Goal: Find specific page/section: Find specific page/section

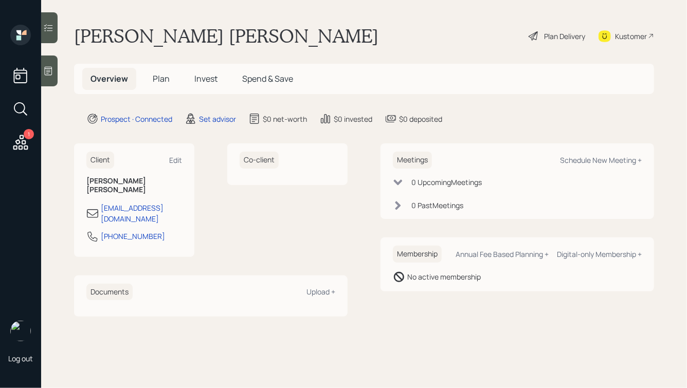
click at [51, 68] on icon at bounding box center [49, 71] width 8 height 9
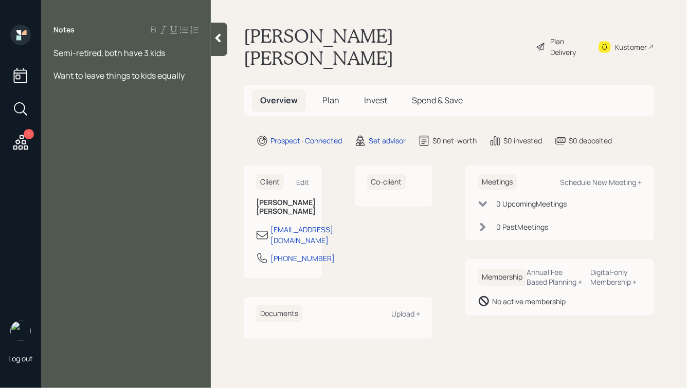
click at [218, 40] on icon at bounding box center [218, 38] width 6 height 9
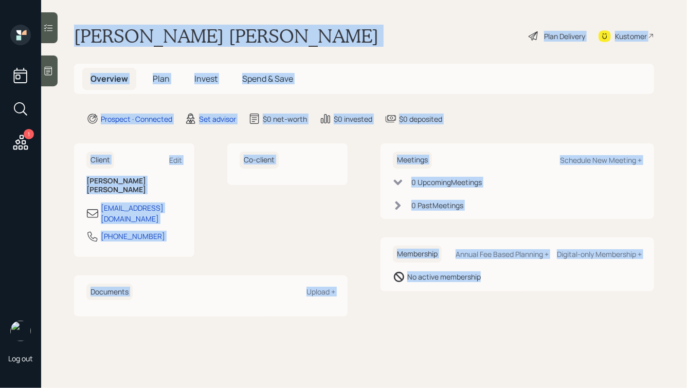
drag, startPoint x: 79, startPoint y: 36, endPoint x: 413, endPoint y: 288, distance: 418.3
click at [413, 288] on main "[PERSON_NAME] [PERSON_NAME] Plan Delivery Kustomer Overview Plan Invest Spend &…" at bounding box center [363, 194] width 645 height 388
click at [413, 288] on div "Membership Annual Fee Based Planning + Digital-only Membership + No active memb…" at bounding box center [516, 264] width 273 height 54
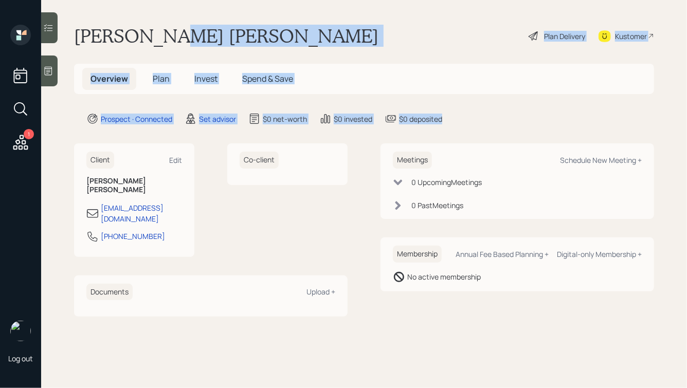
drag, startPoint x: 451, startPoint y: 116, endPoint x: 158, endPoint y: 25, distance: 307.0
click at [158, 25] on main "[PERSON_NAME] [PERSON_NAME] Plan Delivery Kustomer Overview Plan Invest Spend &…" at bounding box center [363, 194] width 645 height 388
click at [158, 25] on h1 "[PERSON_NAME] [PERSON_NAME]" at bounding box center [226, 36] width 304 height 23
